Goal: Find contact information: Find contact information

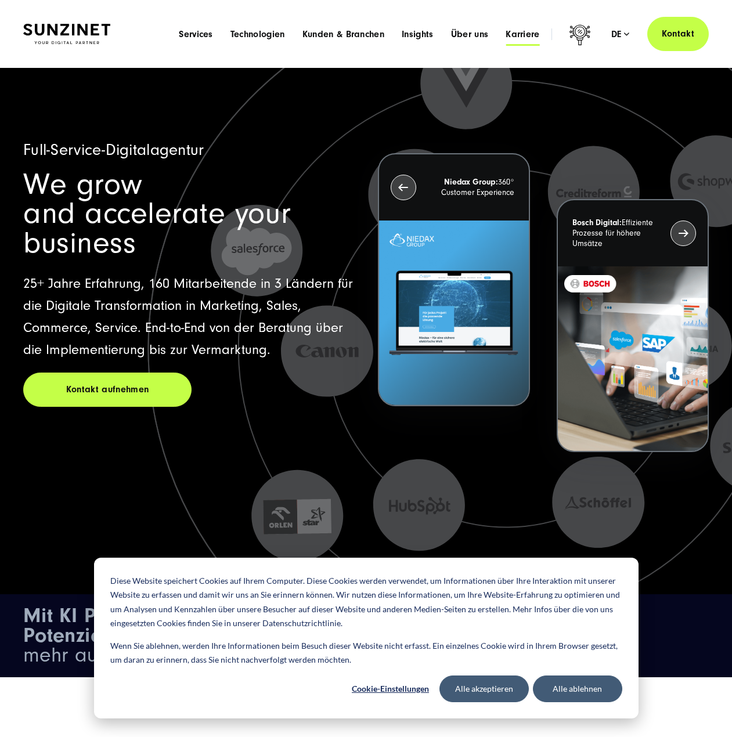
click at [516, 32] on span "Karriere" at bounding box center [523, 34] width 34 height 12
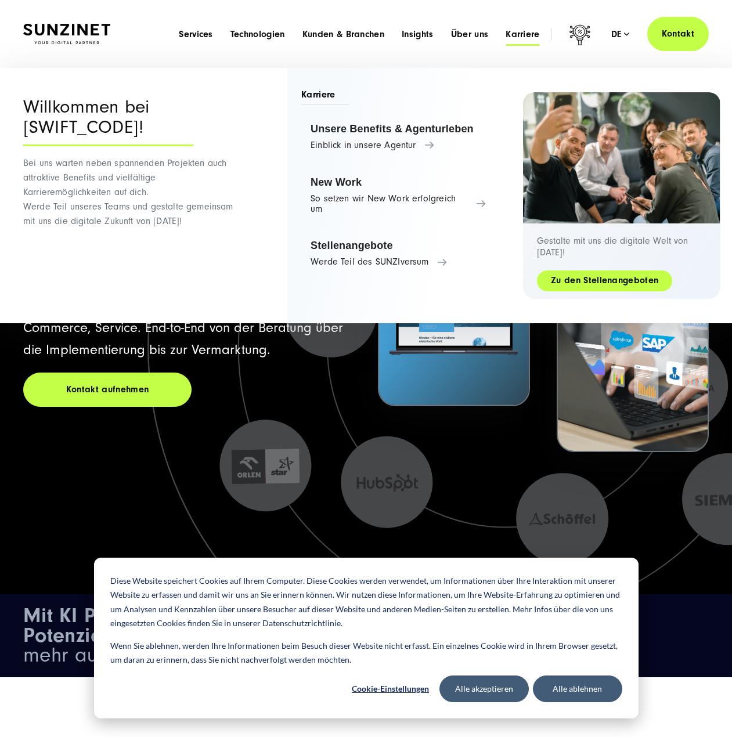
click at [566, 282] on link "Zu den Stellenangeboten" at bounding box center [604, 280] width 135 height 13
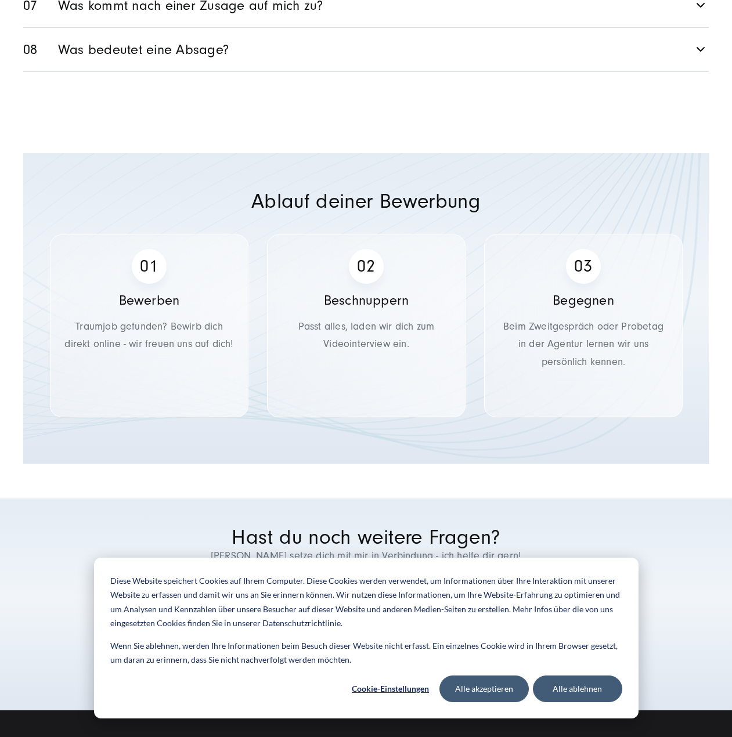
scroll to position [2482, 0]
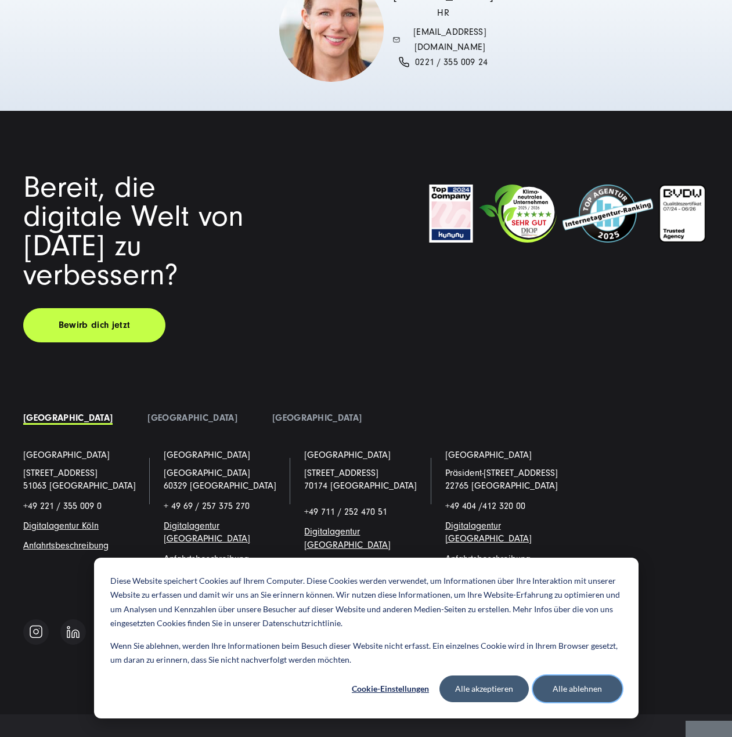
click at [585, 689] on button "Alle ablehnen" at bounding box center [577, 689] width 89 height 27
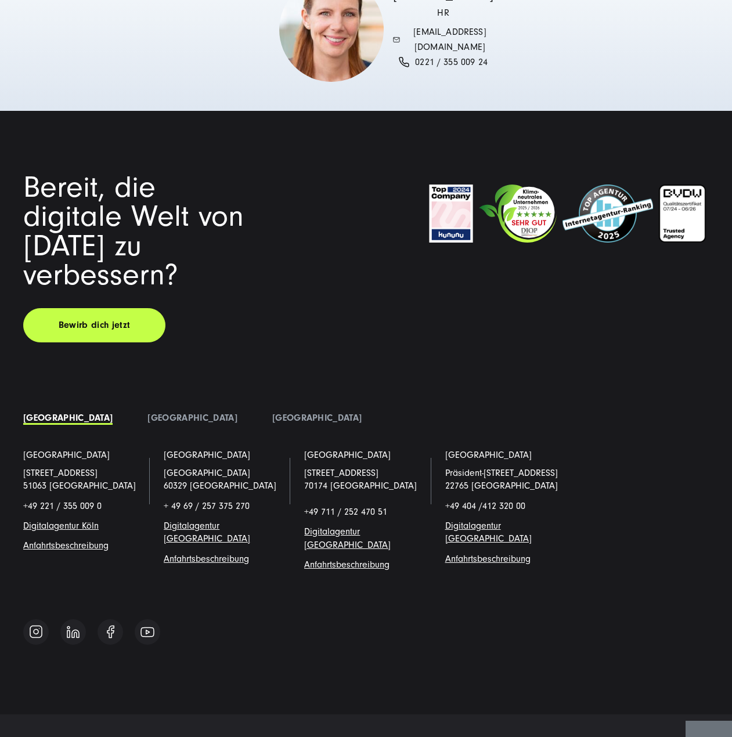
click at [362, 737] on span "Impressum" at bounding box center [349, 744] width 47 height 12
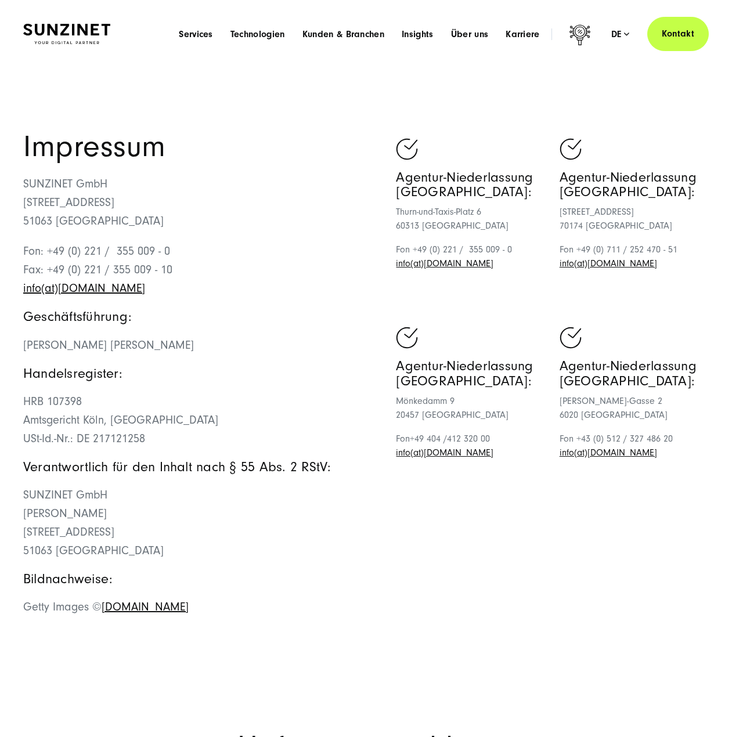
drag, startPoint x: 591, startPoint y: 264, endPoint x: 444, endPoint y: 253, distance: 147.2
click at [444, 253] on p "Fon +49 (0) 221 / 355 009 - 0 info(at)[DOMAIN_NAME]" at bounding box center [470, 257] width 149 height 28
drag, startPoint x: 455, startPoint y: 262, endPoint x: 378, endPoint y: 290, distance: 81.5
click at [344, 293] on p "Fon: +49 (0) 221 / 355 009 - 0 Fax: +49 (0) 221 / 355 009 - 10 info(at)[DOMAIN_…" at bounding box center [194, 270] width 343 height 56
drag, startPoint x: 518, startPoint y: 260, endPoint x: 391, endPoint y: 266, distance: 127.8
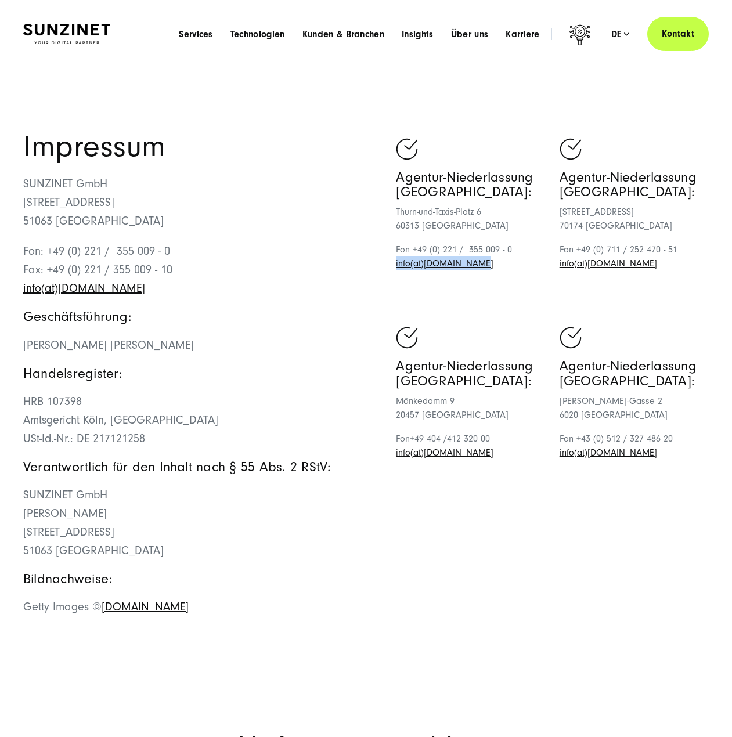
click at [391, 266] on div "Impressum SUNZINET GmbH [STREET_ADDRESS][GEOGRAPHIC_DATA]: +49 (0) 221 / 355 00…" at bounding box center [366, 380] width 686 height 496
copy link "info(at)[DOMAIN_NAME]"
click at [68, 34] on img at bounding box center [66, 34] width 87 height 20
